Goal: Information Seeking & Learning: Learn about a topic

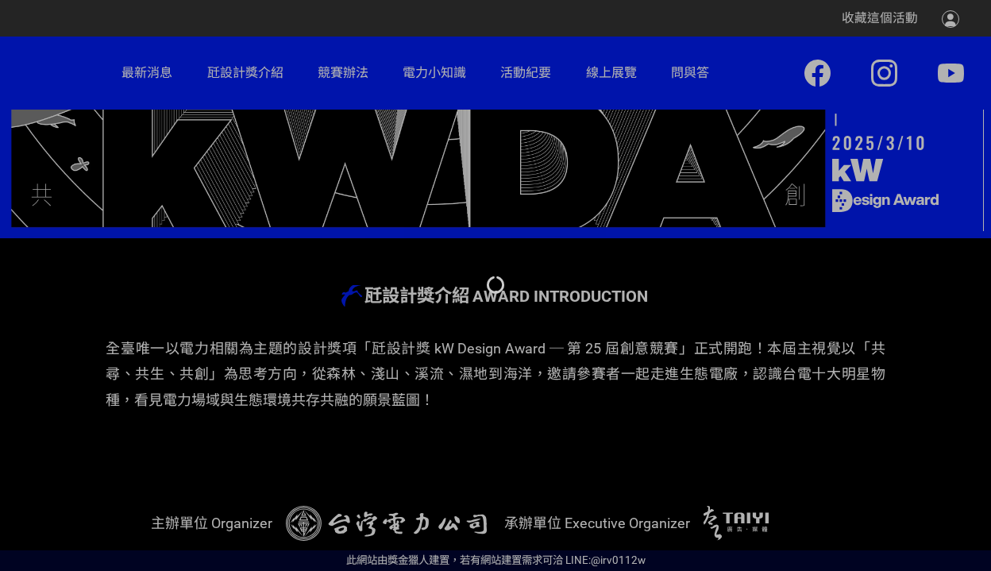
click at [413, 352] on div at bounding box center [495, 285] width 991 height 571
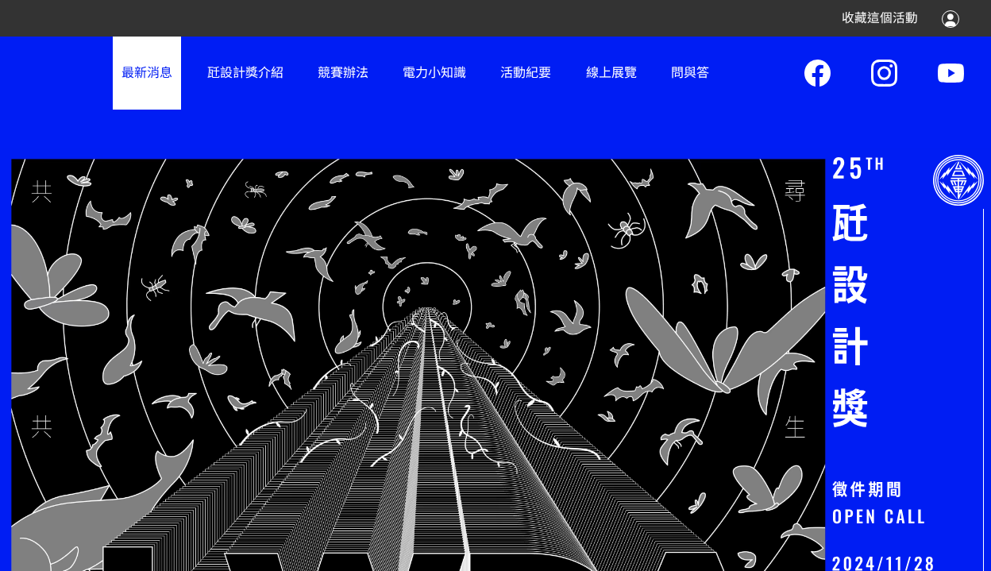
click at [131, 74] on link "最新消息" at bounding box center [147, 73] width 68 height 72
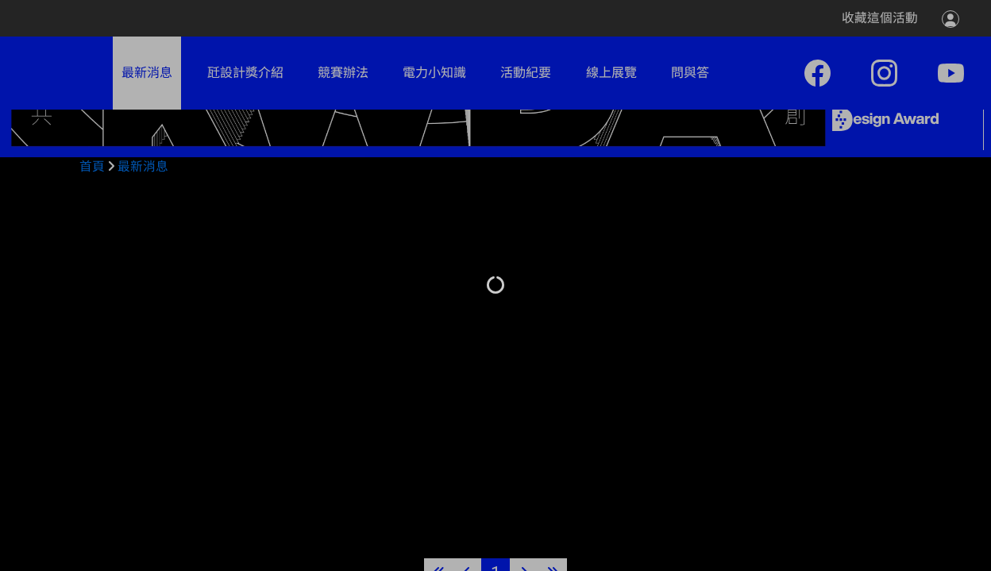
scroll to position [557, 0]
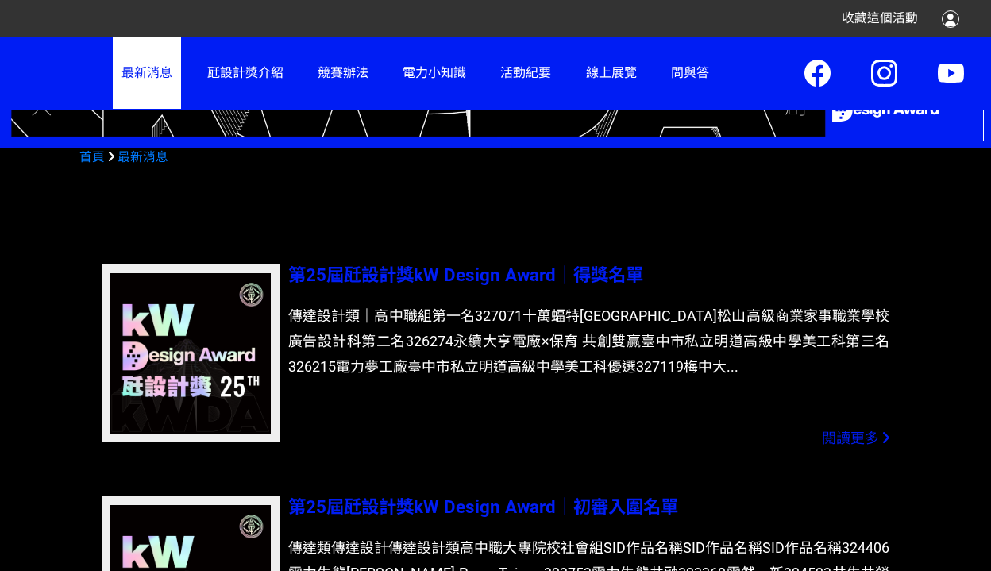
click at [465, 274] on span "第25屆瓩設計獎kW Design Award｜得獎名單" at bounding box center [465, 274] width 355 height 21
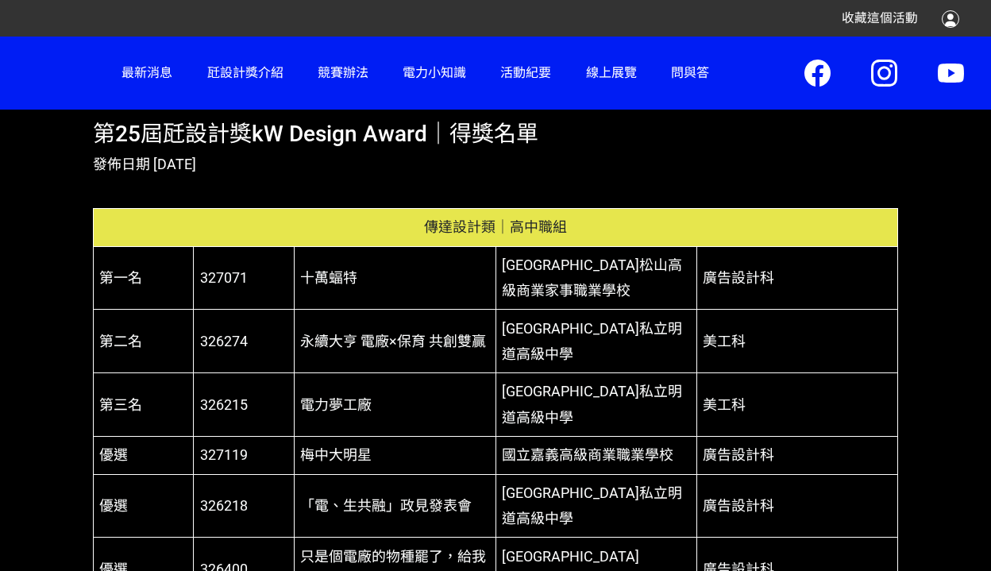
scroll to position [557, 0]
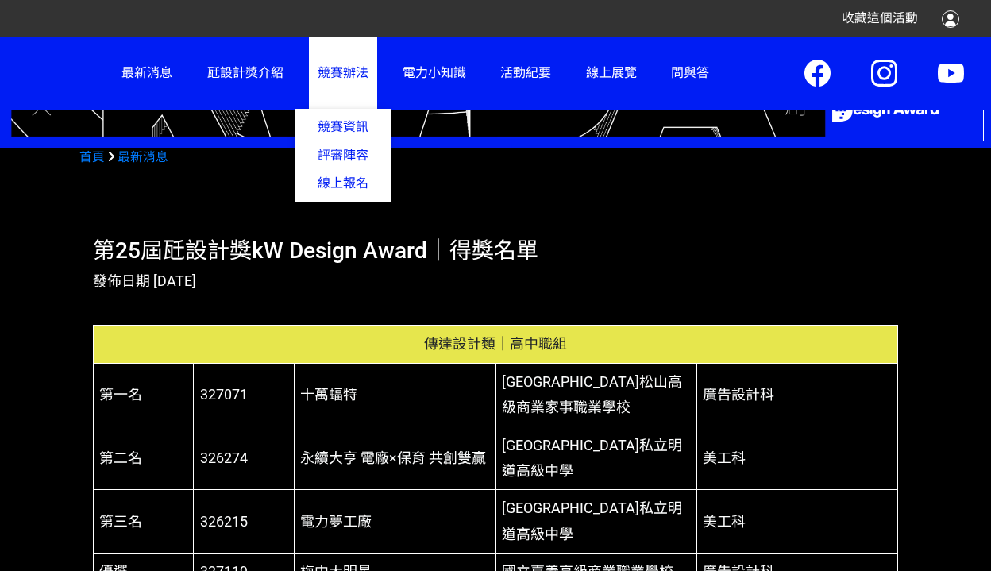
click at [334, 96] on link "競賽辦法 競賽資訊 評審陣容 線上報名" at bounding box center [343, 73] width 68 height 72
click at [337, 120] on link "競賽資訊" at bounding box center [342, 127] width 95 height 28
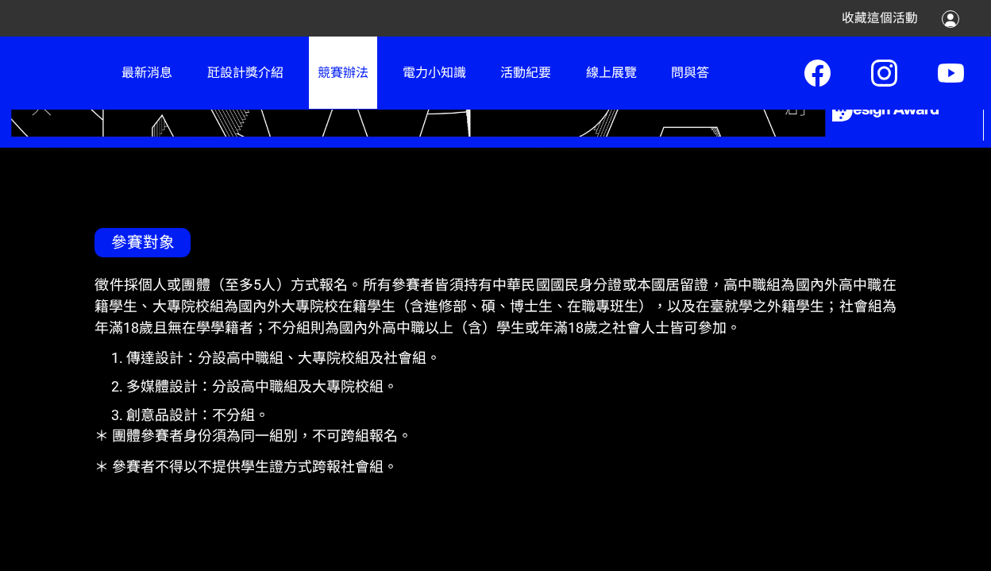
drag, startPoint x: 377, startPoint y: 279, endPoint x: 379, endPoint y: 298, distance: 20.0
click at [378, 293] on p "徵件採個人或團體（至多5人）方式報名。所有參賽者皆須持有中華民國國民身分證或本國居留證，高中職組為國內外高中職在籍學生、大專院校組為國內外大專院校在籍學生（含…" at bounding box center [494, 307] width 801 height 64
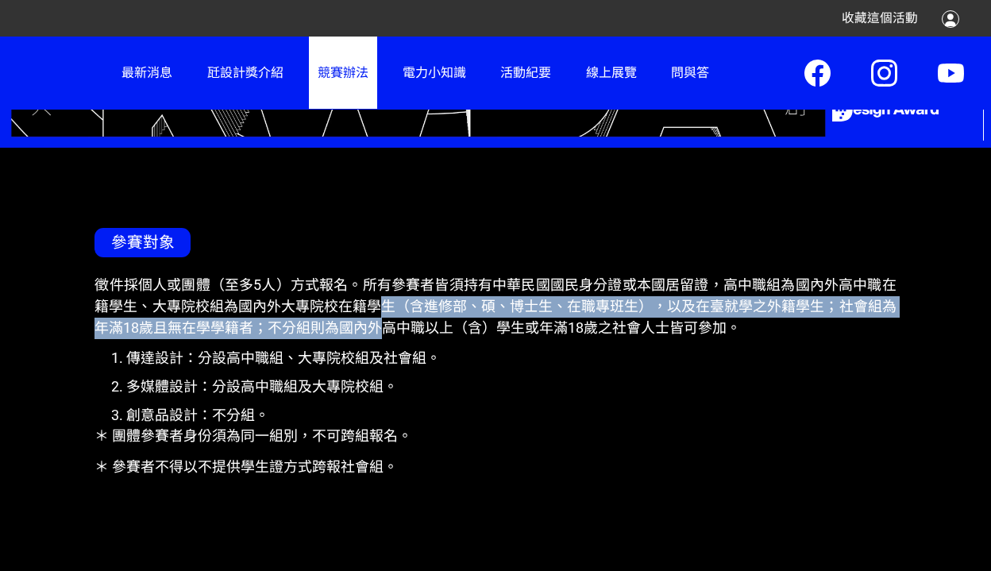
drag, startPoint x: 383, startPoint y: 313, endPoint x: 383, endPoint y: 325, distance: 11.9
click at [383, 325] on p "徵件採個人或團體（至多5人）方式報名。所有參賽者皆須持有中華民國國民身分證或本國居留證，高中職組為國內外高中職在籍學生、大專院校組為國內外大專院校在籍學生（含…" at bounding box center [494, 307] width 801 height 64
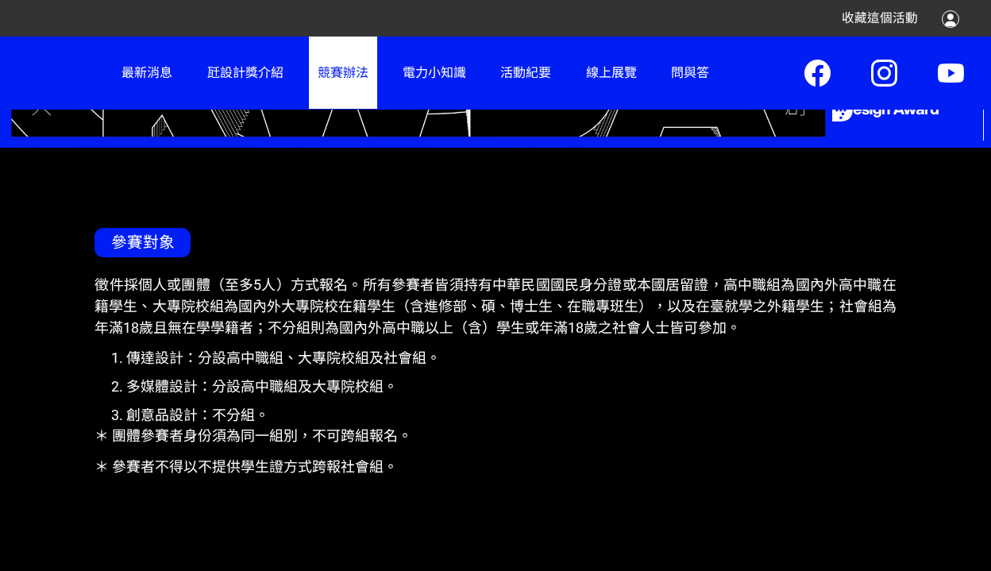
click at [303, 350] on li "傳達設計：分設高中職組、大專院校組及社會組。" at bounding box center [510, 358] width 769 height 21
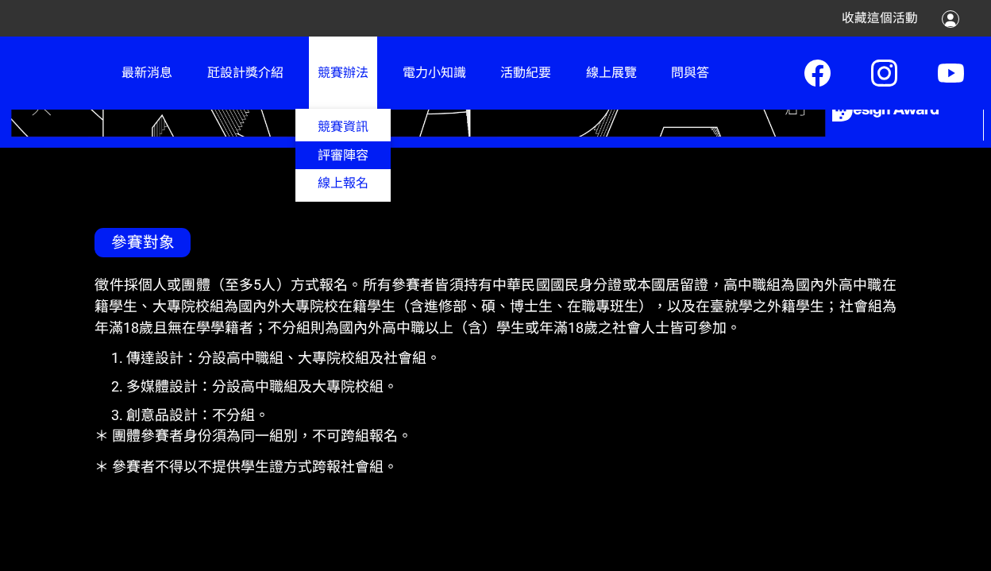
click at [350, 152] on link "評審陣容" at bounding box center [342, 155] width 95 height 28
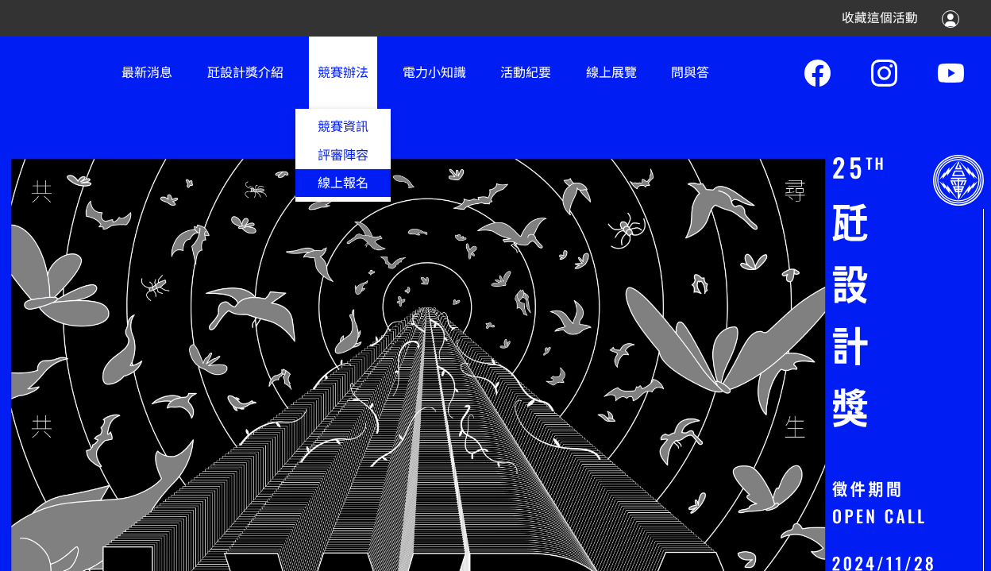
click at [343, 182] on span "線上報名" at bounding box center [342, 183] width 95 height 28
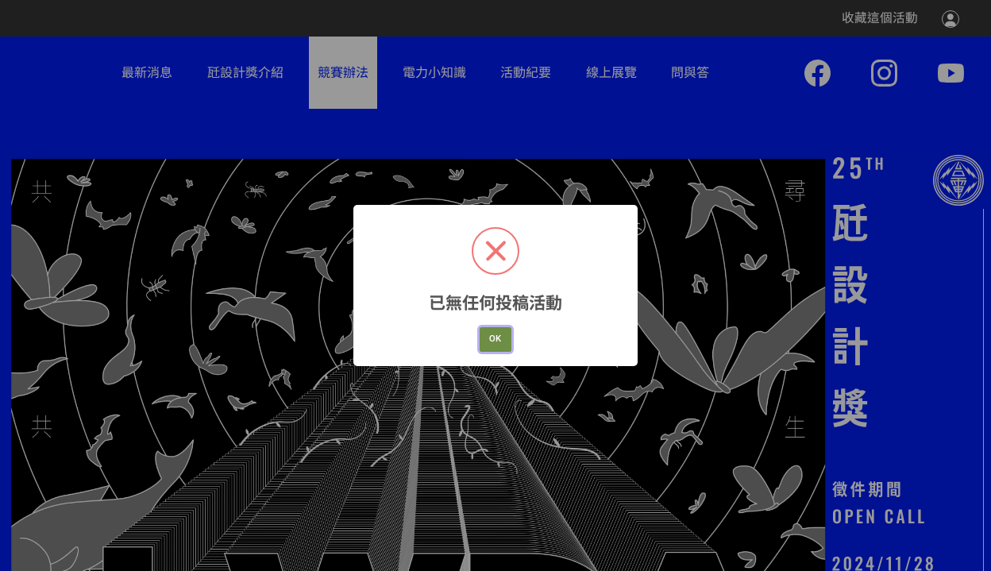
click at [496, 337] on button "OK" at bounding box center [495, 339] width 32 height 25
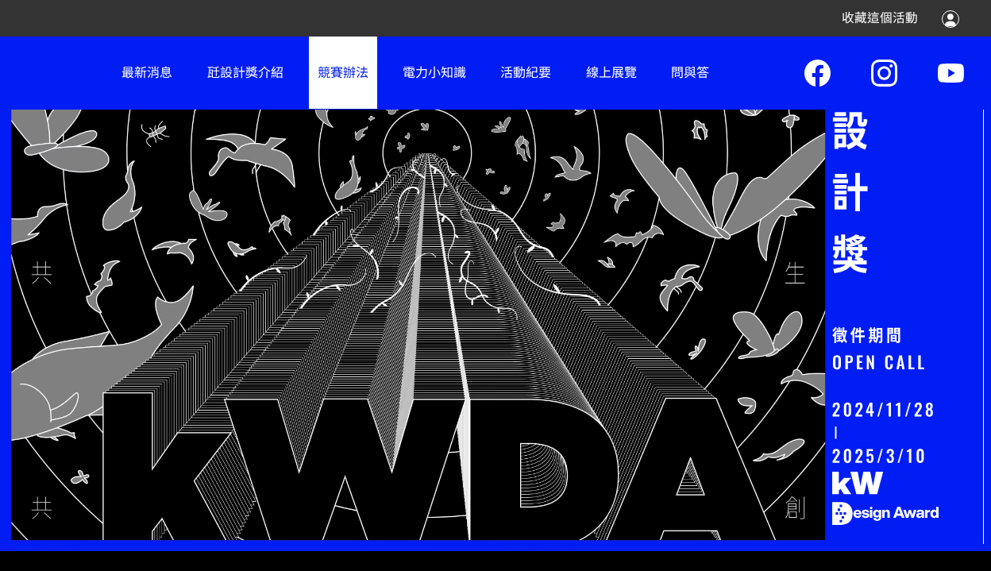
scroll to position [183, 0]
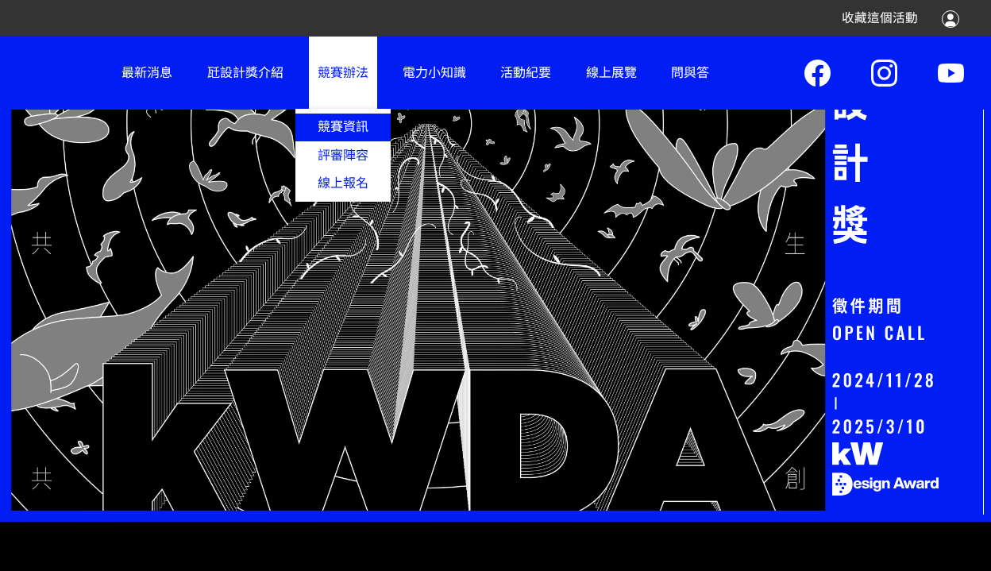
click at [323, 127] on link "競賽資訊" at bounding box center [342, 127] width 95 height 28
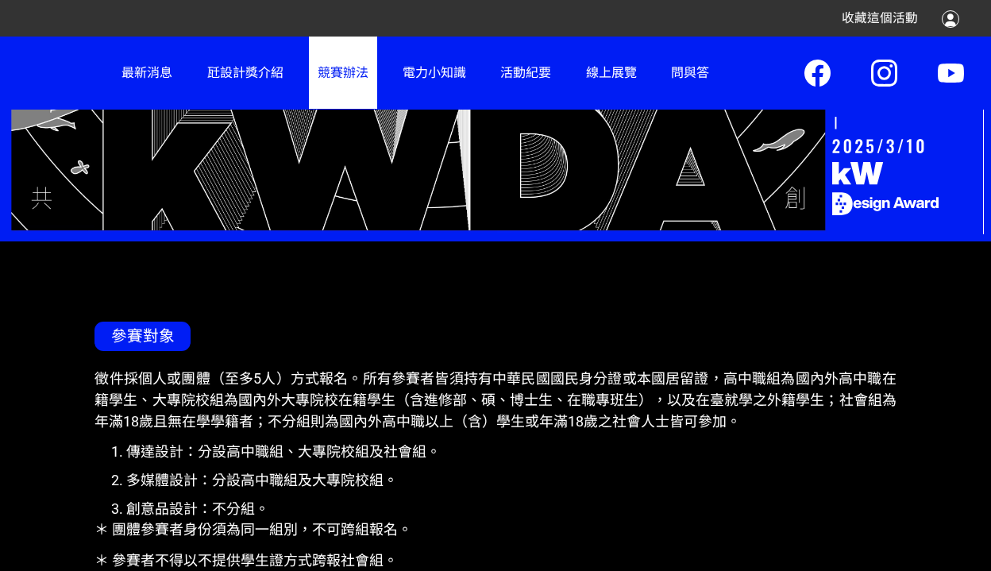
scroll to position [304, 0]
